Goal: Transaction & Acquisition: Purchase product/service

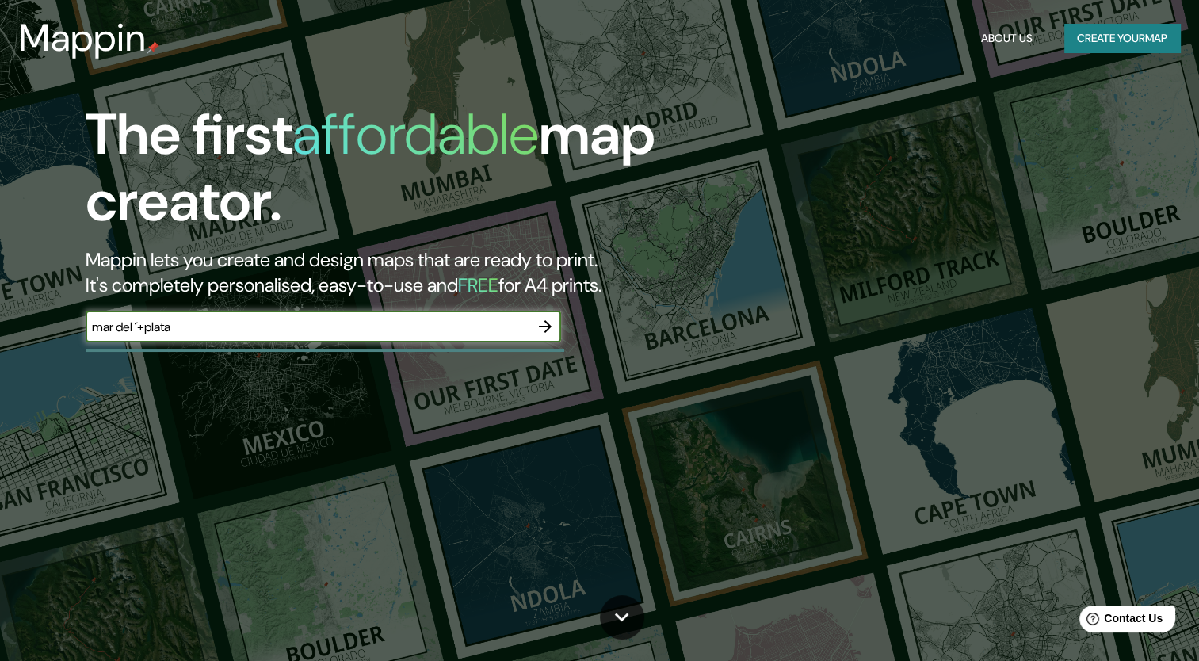
type input "mar del ´+plata"
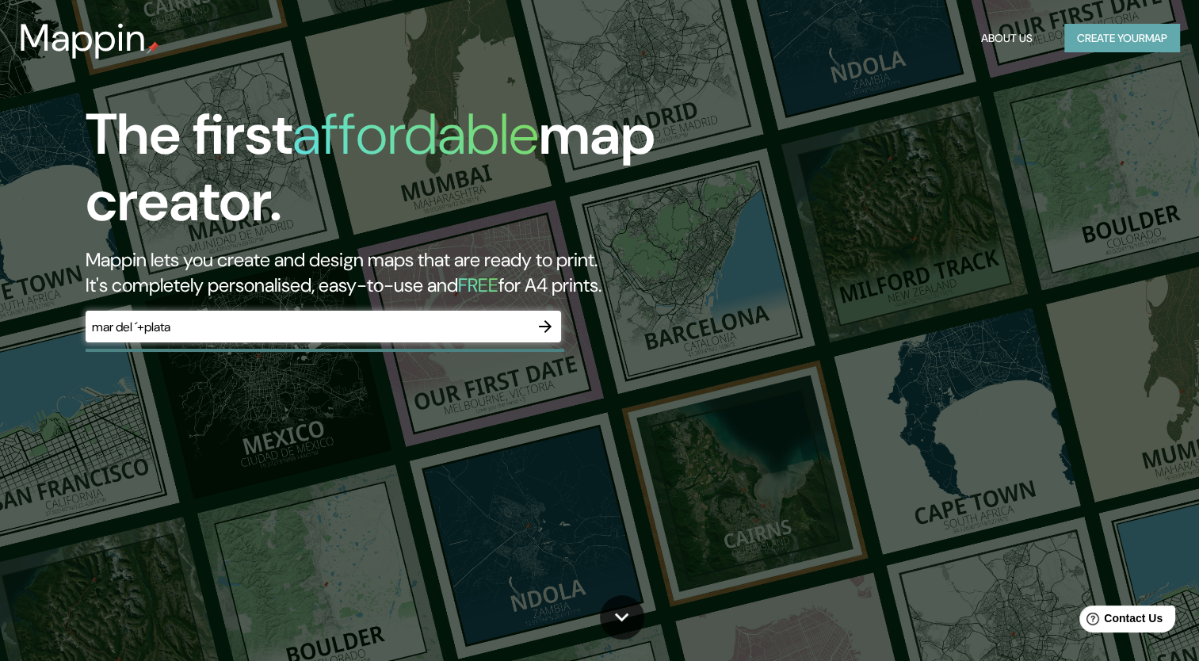
click at [1147, 36] on button "Create your map" at bounding box center [1123, 38] width 116 height 29
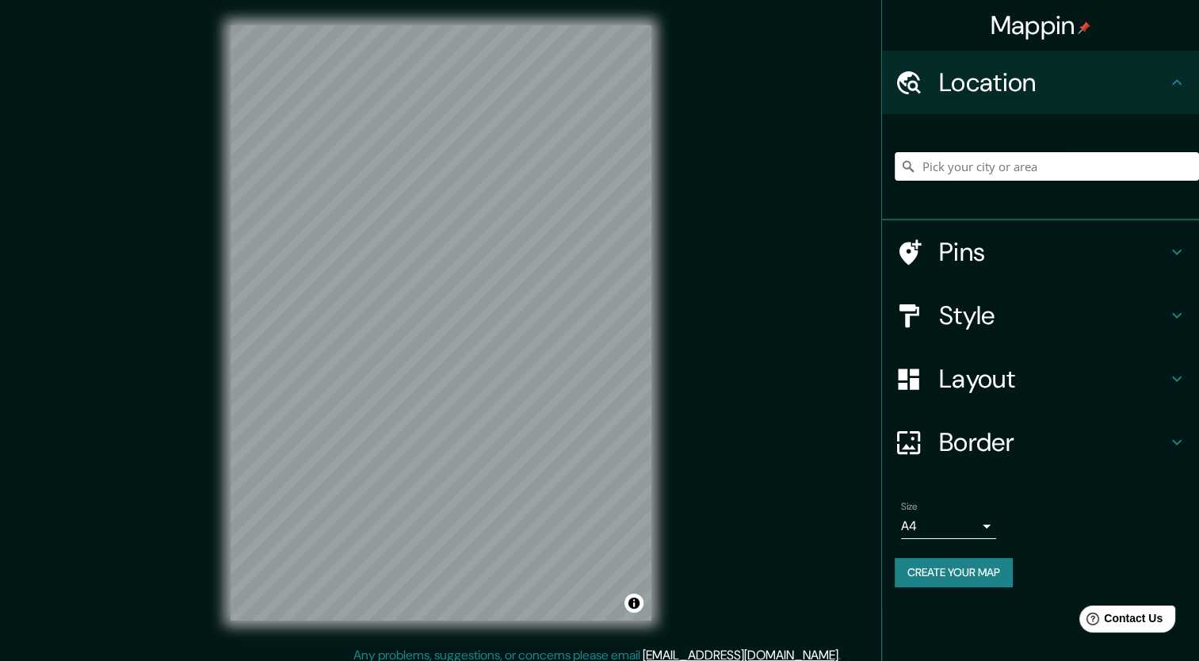
click at [961, 173] on input "Pick your city or area" at bounding box center [1047, 166] width 304 height 29
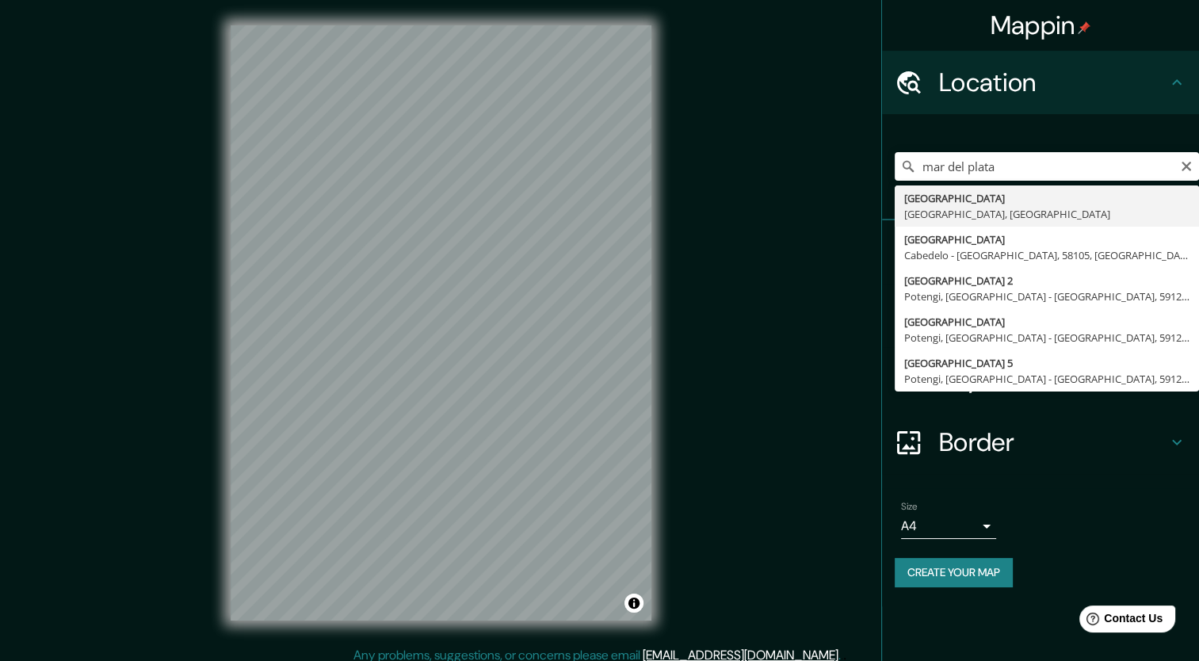
type input "[GEOGRAPHIC_DATA], [GEOGRAPHIC_DATA], [GEOGRAPHIC_DATA]"
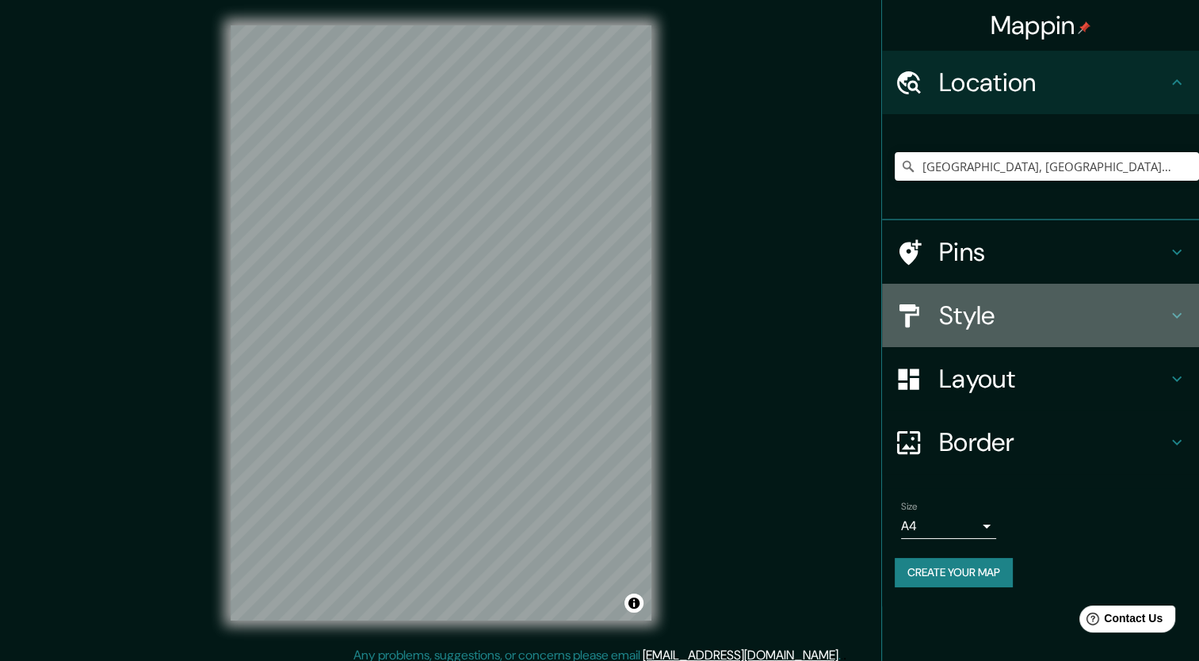
click at [988, 300] on h4 "Style" at bounding box center [1053, 316] width 228 height 32
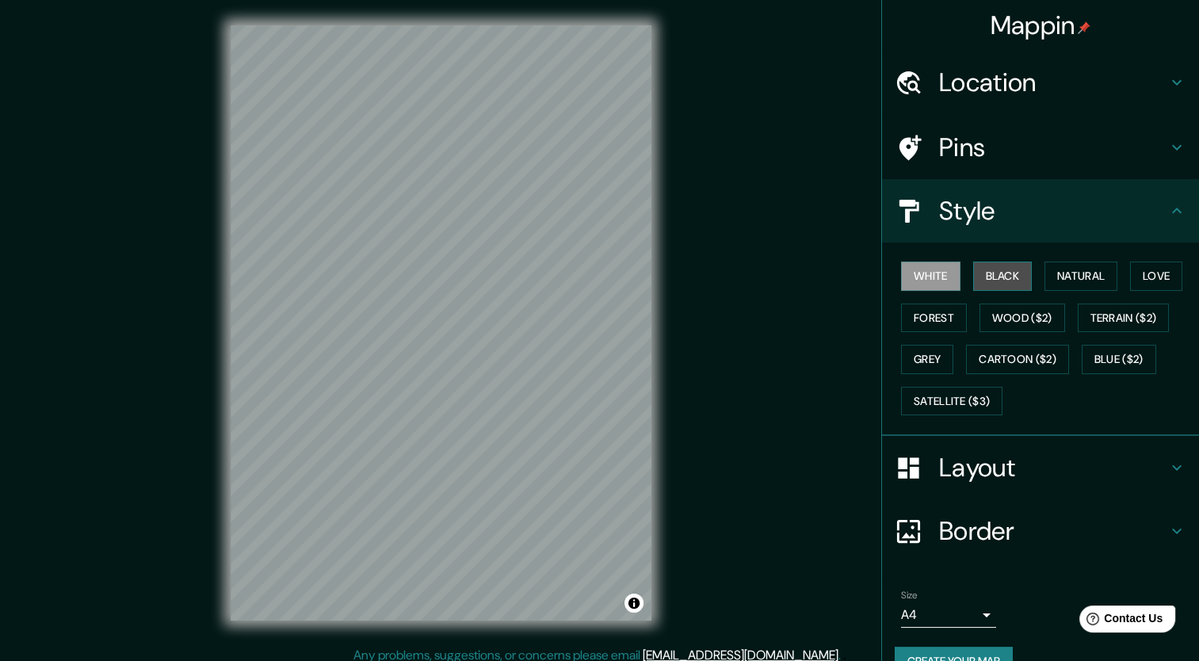
click at [1018, 282] on button "Black" at bounding box center [1003, 276] width 59 height 29
click at [1056, 280] on button "Natural" at bounding box center [1081, 276] width 73 height 29
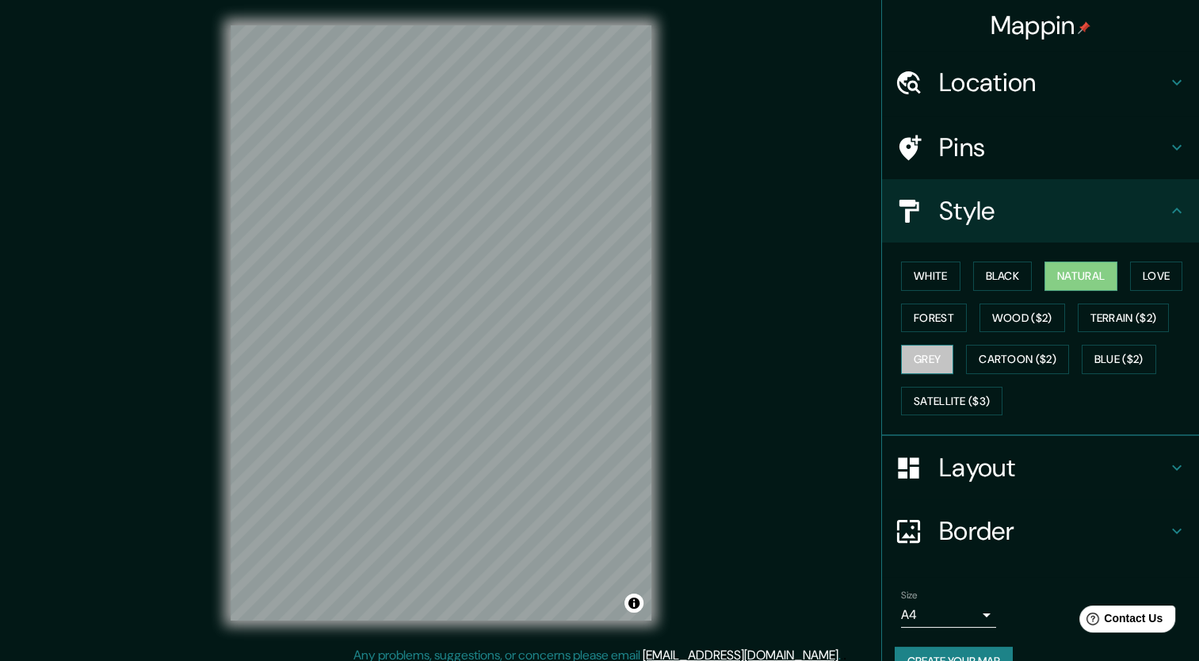
click at [920, 360] on button "Grey" at bounding box center [927, 359] width 52 height 29
click at [985, 393] on button "Satellite ($3)" at bounding box center [951, 401] width 101 height 29
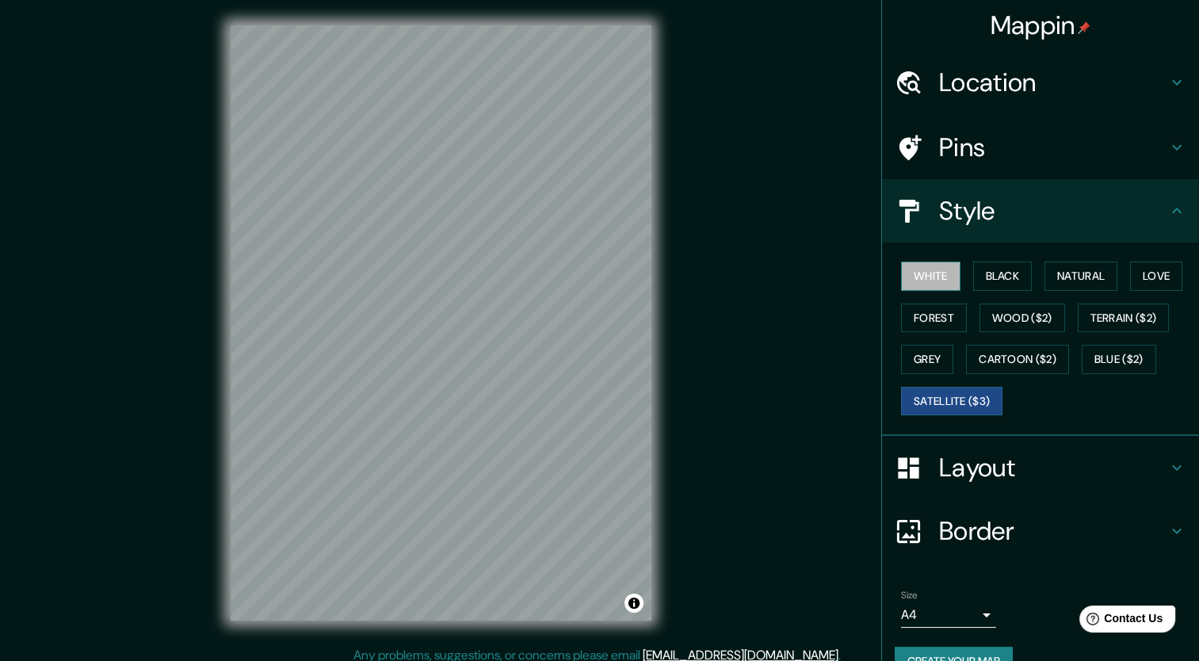
click at [925, 278] on button "White" at bounding box center [930, 276] width 59 height 29
click at [920, 411] on button "Satellite ($3)" at bounding box center [951, 401] width 101 height 29
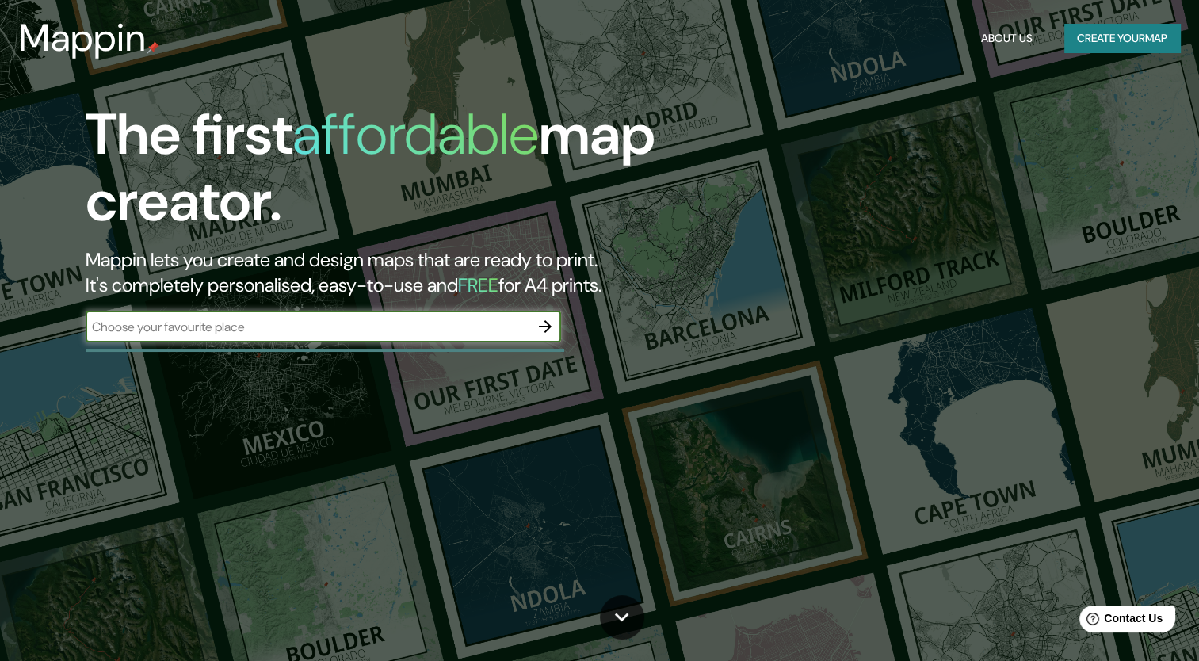
click at [1119, 36] on button "Create your map" at bounding box center [1123, 38] width 116 height 29
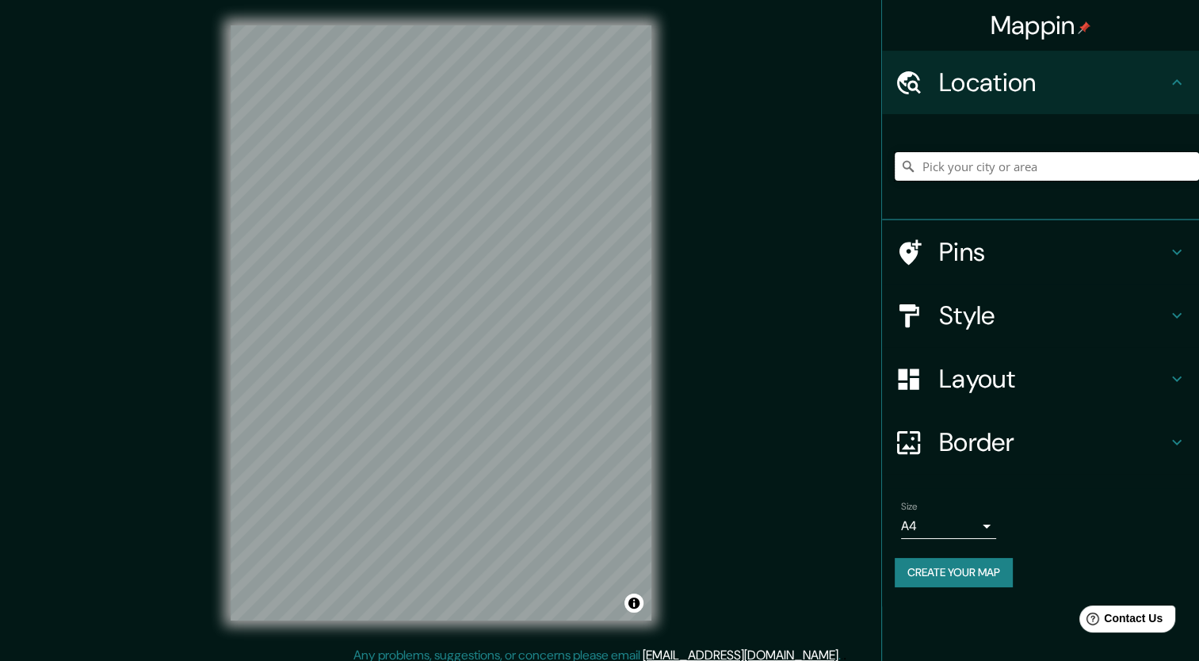
click at [1065, 170] on input "Pick your city or area" at bounding box center [1047, 166] width 304 height 29
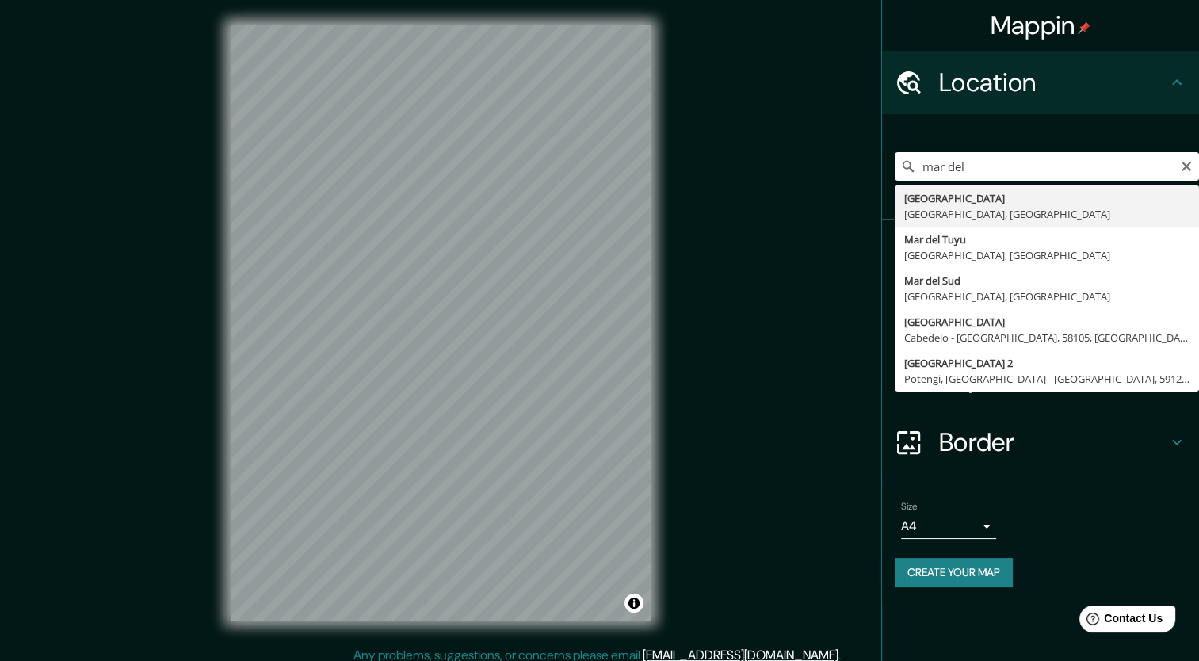
type input "[GEOGRAPHIC_DATA], [GEOGRAPHIC_DATA], [GEOGRAPHIC_DATA]"
